Goal: Task Accomplishment & Management: Complete application form

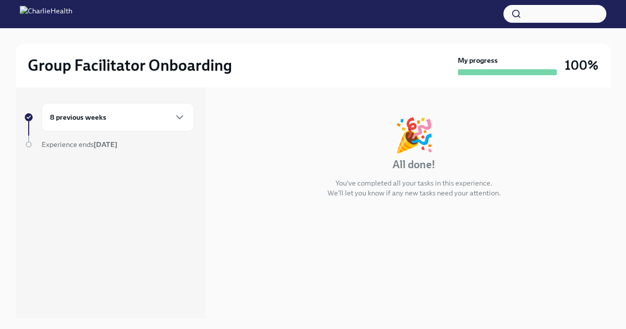
click at [144, 109] on div "8 previous weeks" at bounding box center [118, 117] width 152 height 29
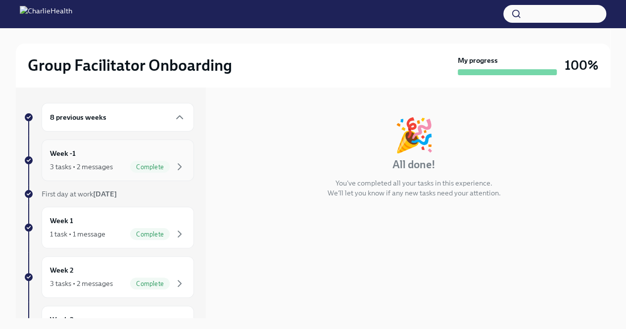
click at [150, 158] on div "Week -1 3 tasks • 2 messages Complete" at bounding box center [118, 160] width 136 height 25
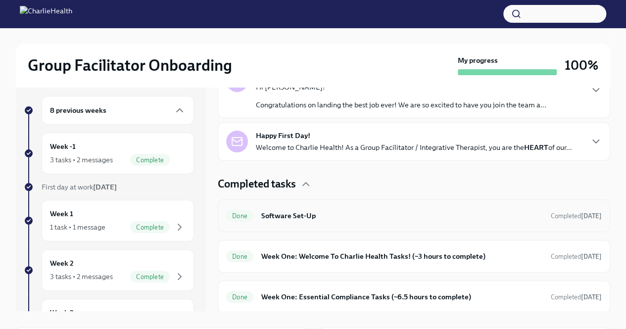
scroll to position [49, 0]
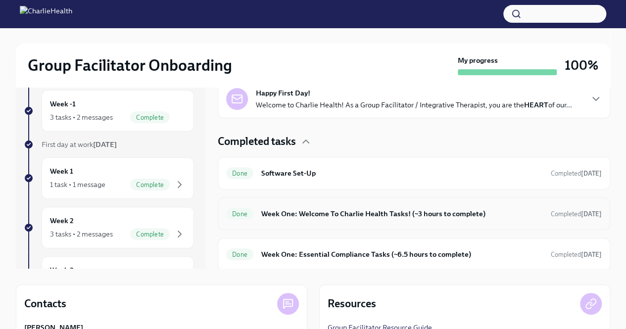
click at [346, 218] on div "Done Week One: Welcome To Charlie Health Tasks! (~3 hours to complete) Complete…" at bounding box center [414, 214] width 376 height 16
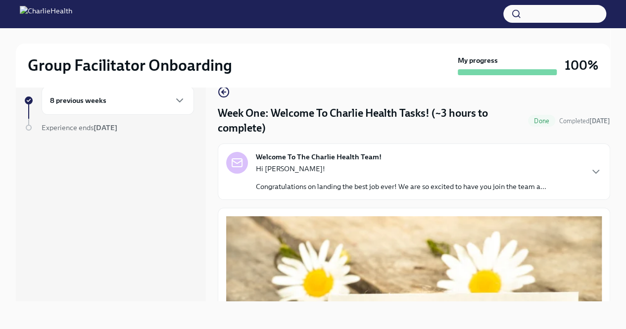
click at [324, 189] on p "Congratulations on landing the best job ever! We are so excited to have you joi…" at bounding box center [401, 187] width 290 height 10
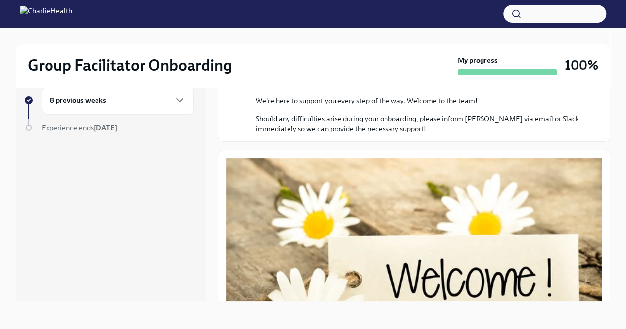
scroll to position [420, 0]
click at [143, 101] on div "8 previous weeks" at bounding box center [118, 101] width 136 height 12
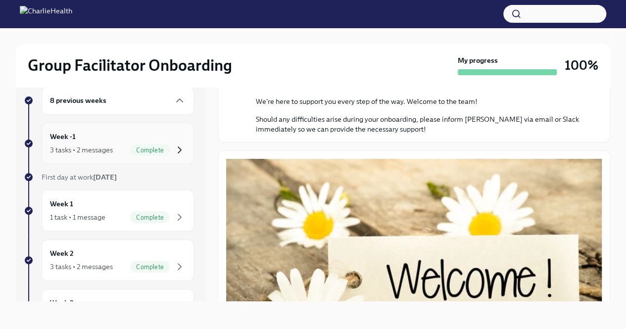
click at [174, 149] on icon "button" at bounding box center [180, 150] width 12 height 12
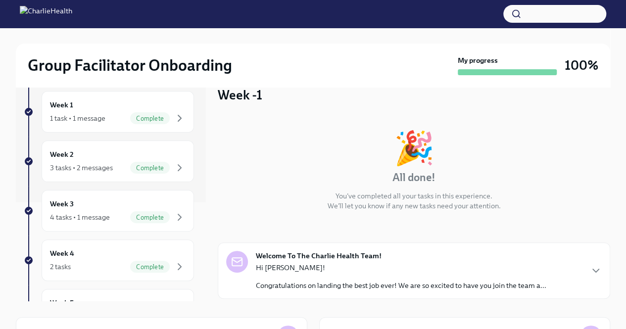
scroll to position [191, 0]
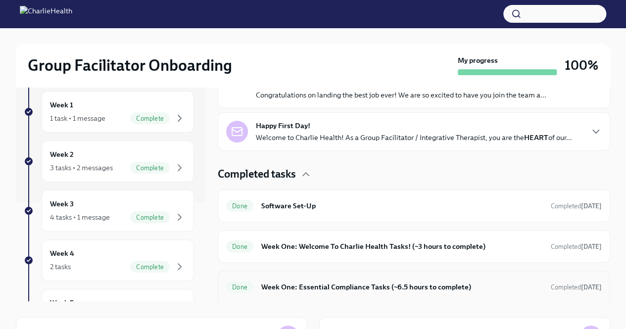
click at [326, 284] on h6 "Week One: Essential Compliance Tasks (~6.5 hours to complete)" at bounding box center [402, 287] width 282 height 11
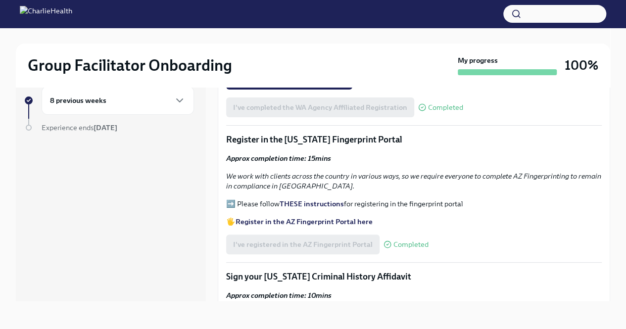
scroll to position [984, 0]
click at [379, 117] on div "I've completed the WA Agency Affiliated Registration Completed" at bounding box center [344, 107] width 237 height 20
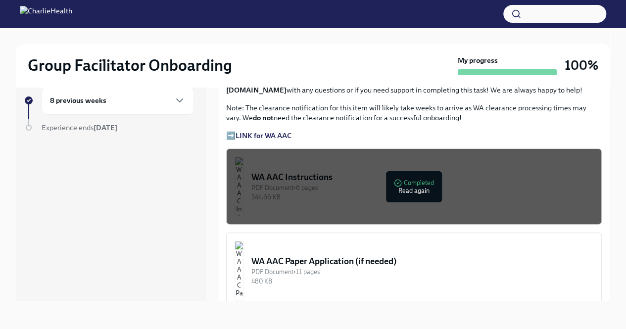
scroll to position [687, 0]
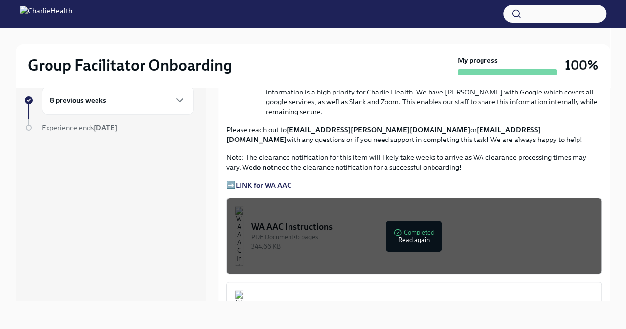
click at [276, 190] on strong "LINK for WA AAC" at bounding box center [264, 185] width 56 height 9
